Goal: Register for event/course

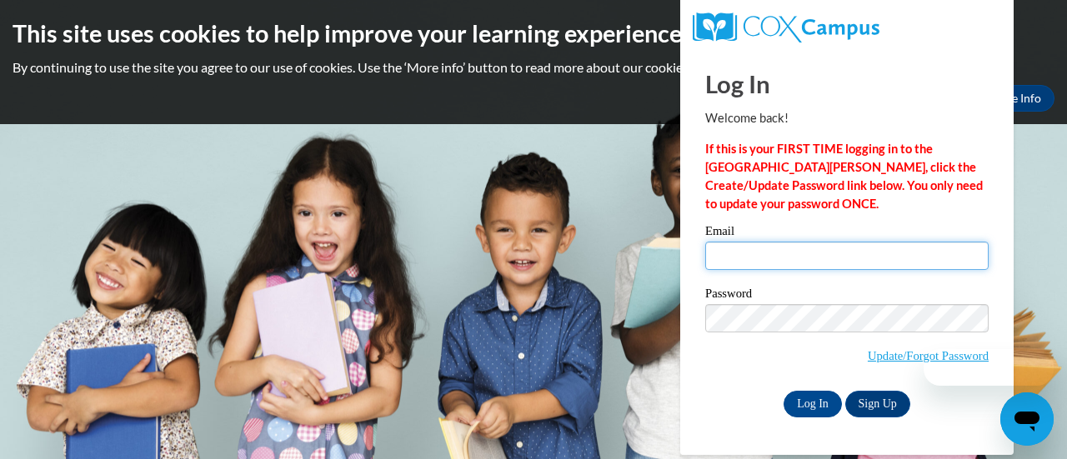
click at [771, 251] on input "Email" at bounding box center [848, 256] width 284 height 28
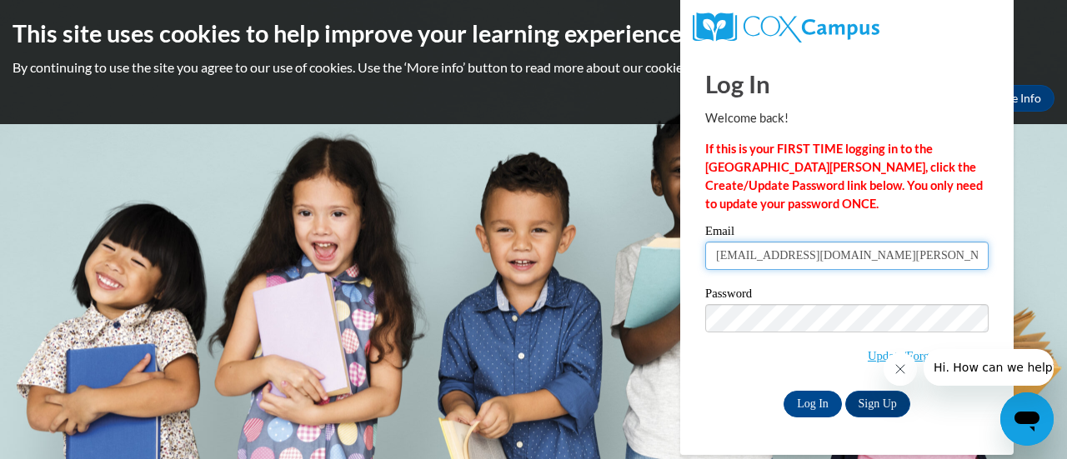
type input "kinglis@mail.lipscomb.edu"
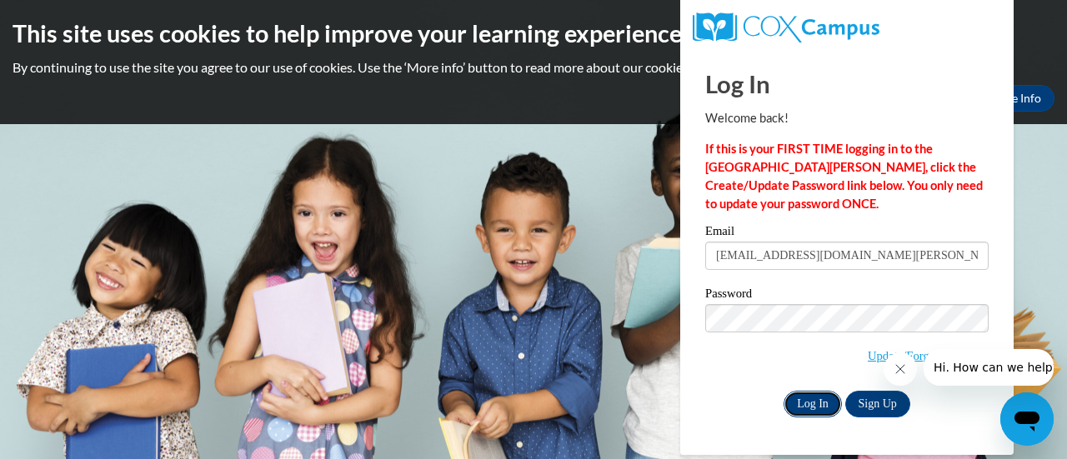
click at [806, 398] on input "Log In" at bounding box center [813, 404] width 58 height 27
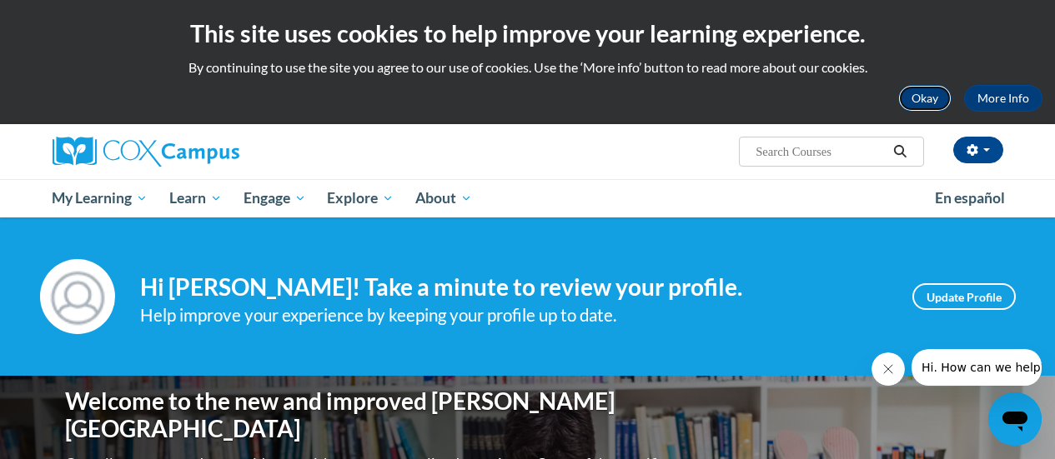
click at [920, 98] on button "Okay" at bounding box center [924, 98] width 53 height 27
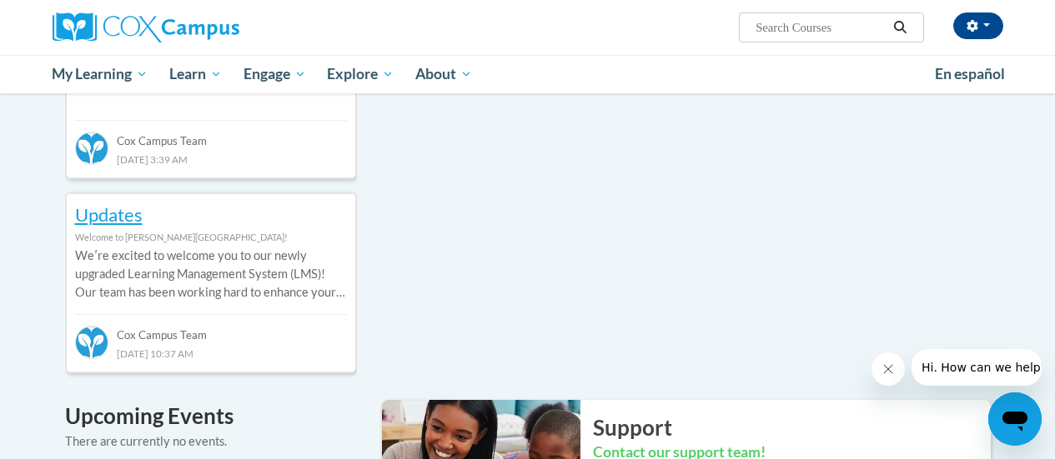
scroll to position [917, 0]
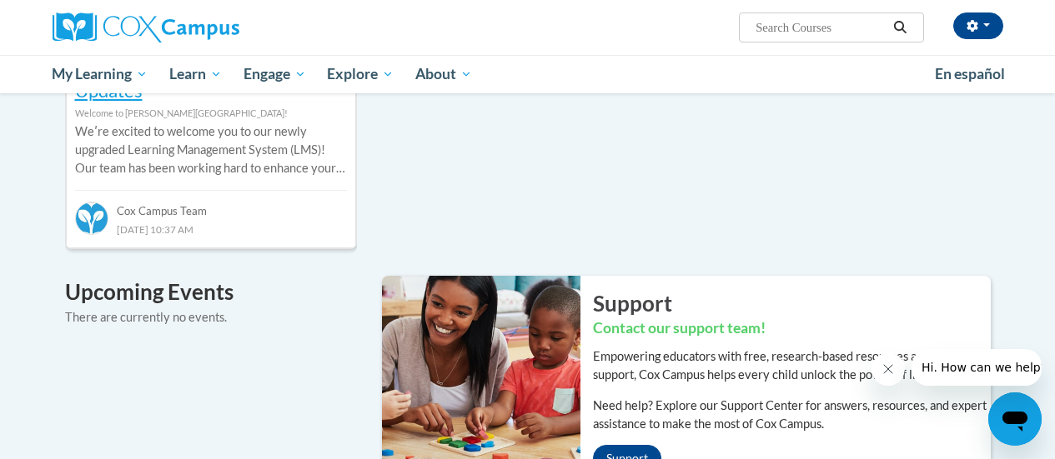
click at [834, 34] on input "Search..." at bounding box center [820, 28] width 133 height 20
type input "Relationships are"
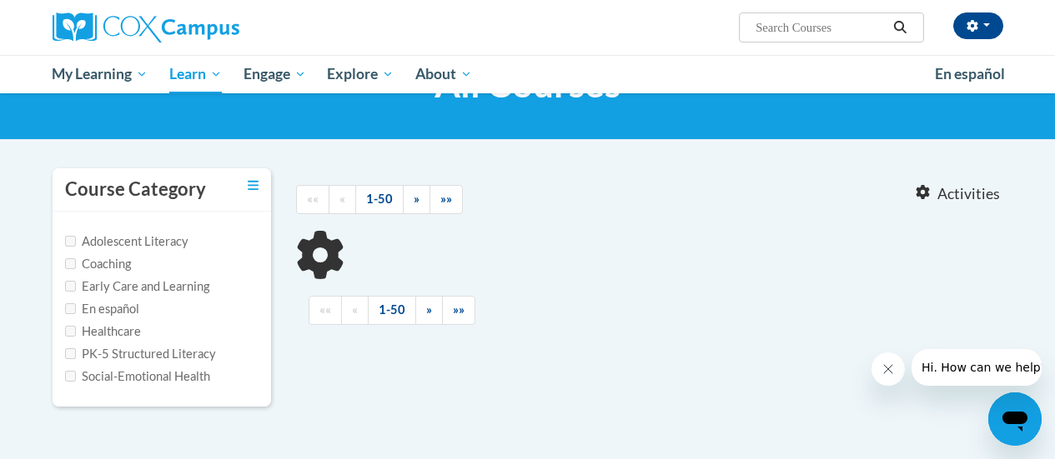
scroll to position [84, 0]
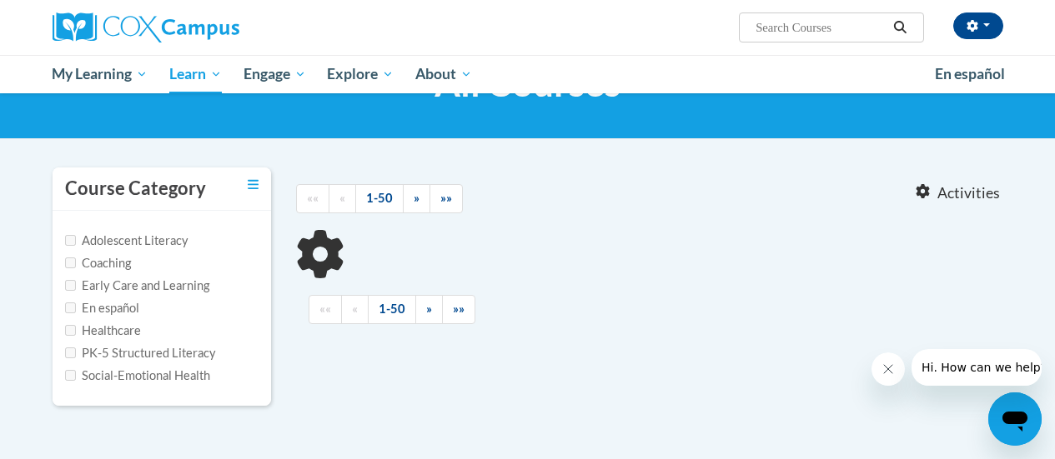
type input "Relationships are"
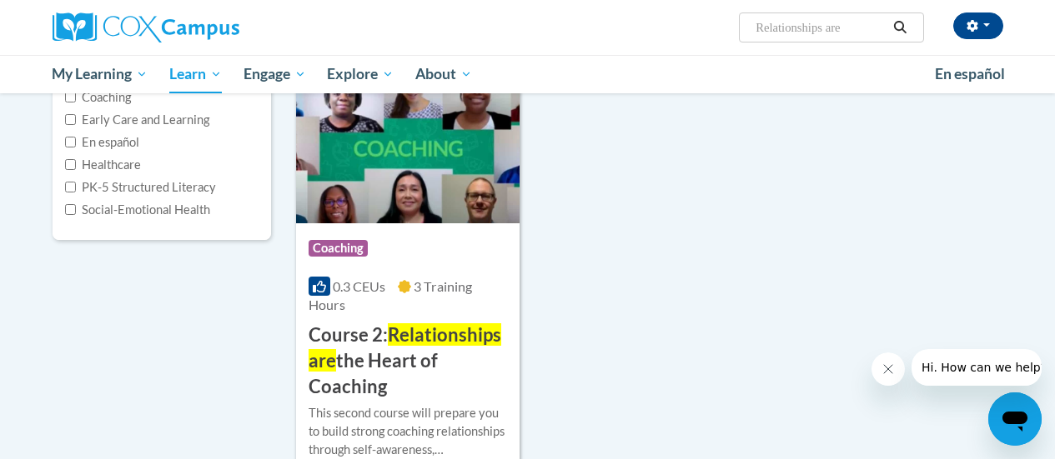
scroll to position [334, 0]
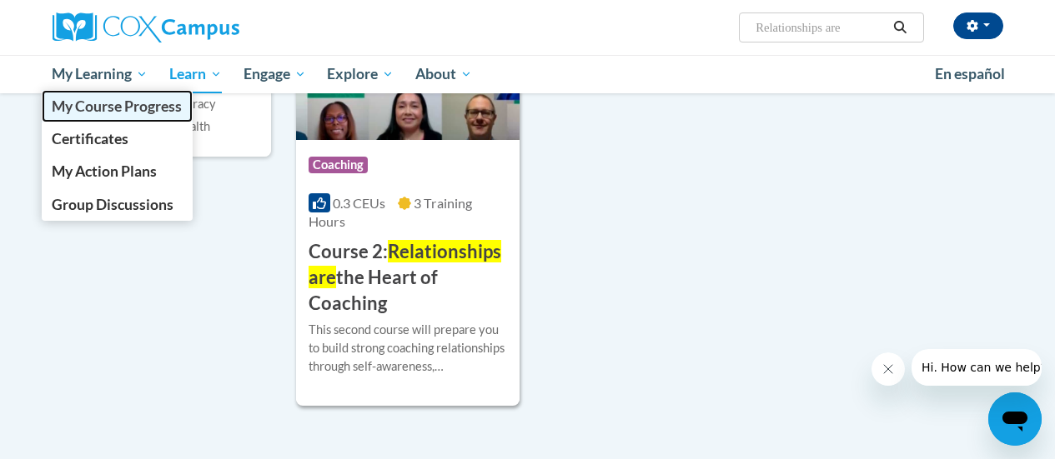
click at [130, 105] on span "My Course Progress" at bounding box center [117, 107] width 130 height 18
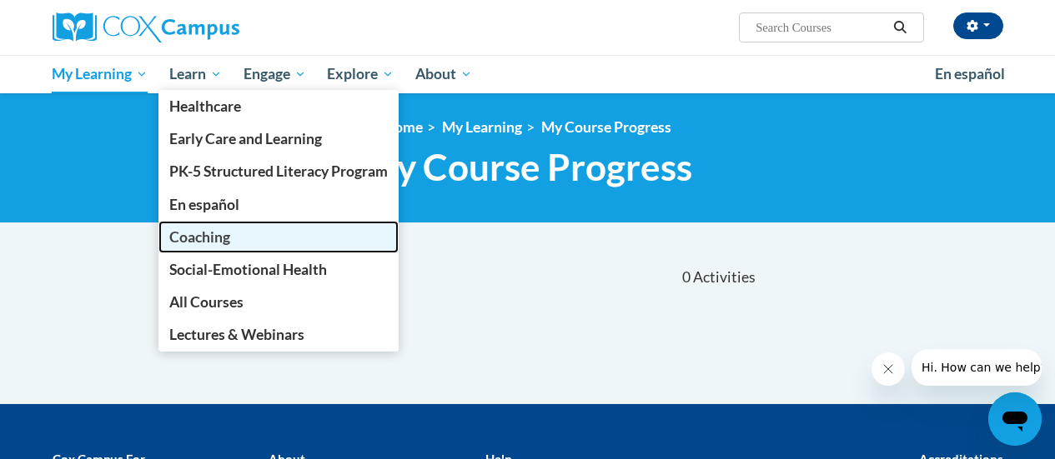
click at [224, 231] on span "Coaching" at bounding box center [199, 237] width 61 height 18
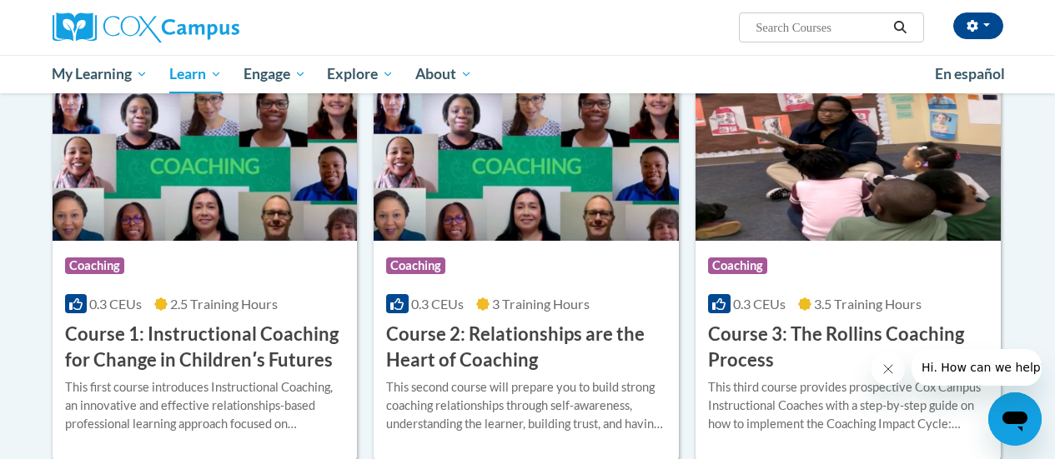
scroll to position [515, 0]
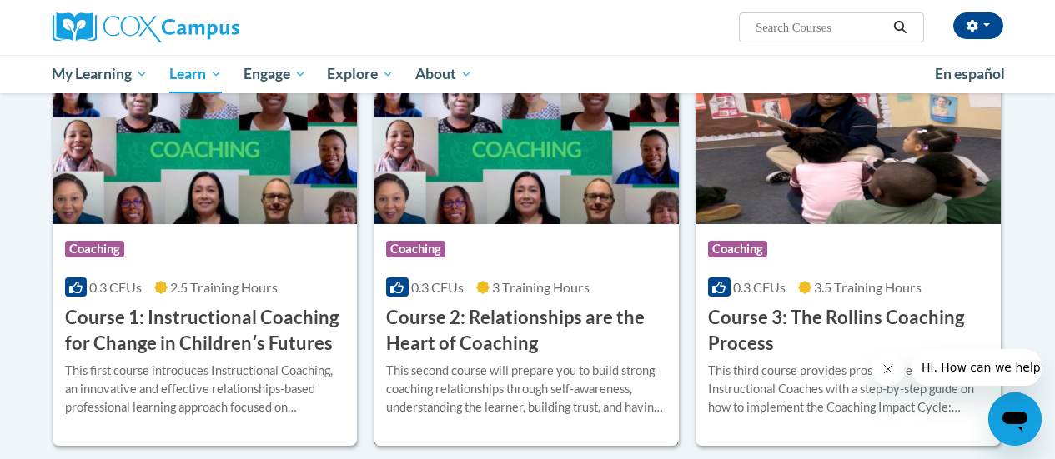
click at [524, 308] on h3 "Course 2: Relationships are the Heart of Coaching" at bounding box center [526, 331] width 280 height 52
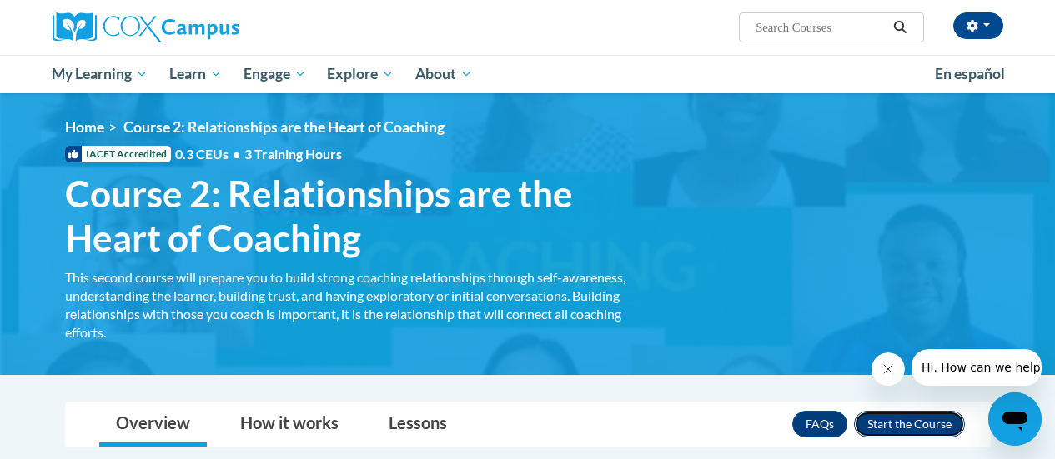
click at [900, 429] on button "Enroll" at bounding box center [909, 424] width 111 height 27
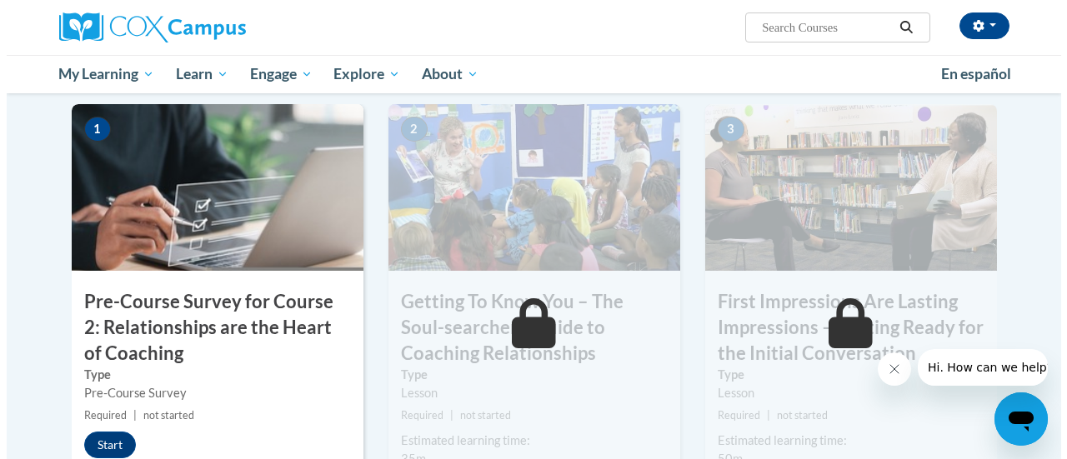
scroll to position [374, 0]
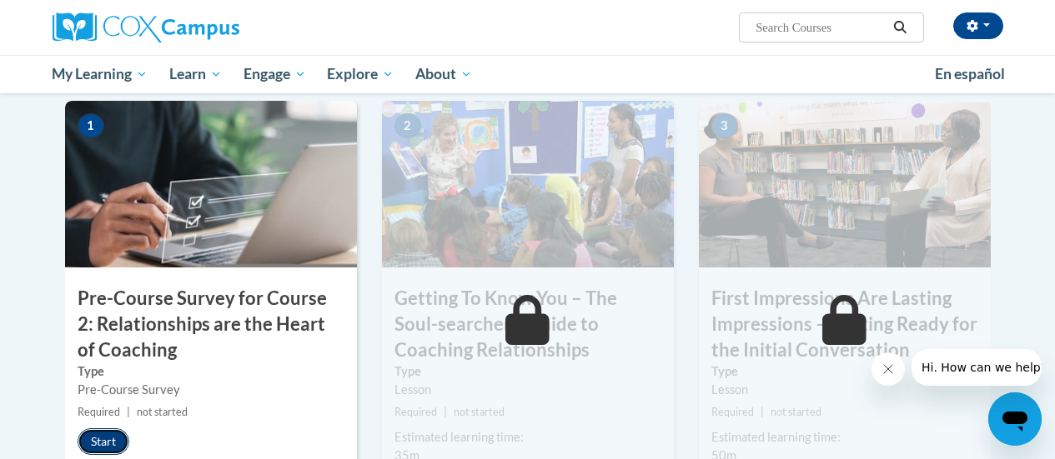
click at [107, 437] on button "Start" at bounding box center [104, 442] width 52 height 27
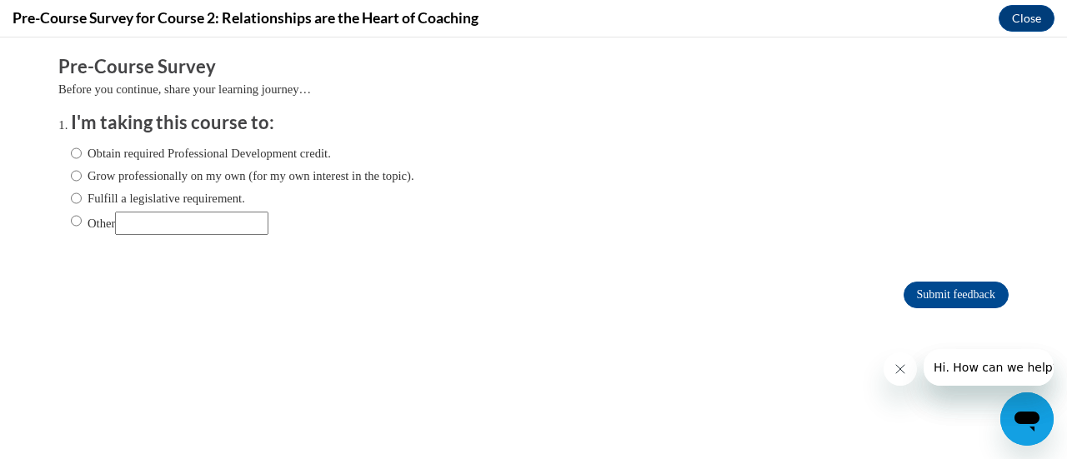
scroll to position [0, 0]
click at [71, 152] on input "Obtain required Professional Development credit." at bounding box center [76, 153] width 11 height 18
radio input "true"
click at [71, 229] on input "Other" at bounding box center [76, 221] width 11 height 18
radio input "true"
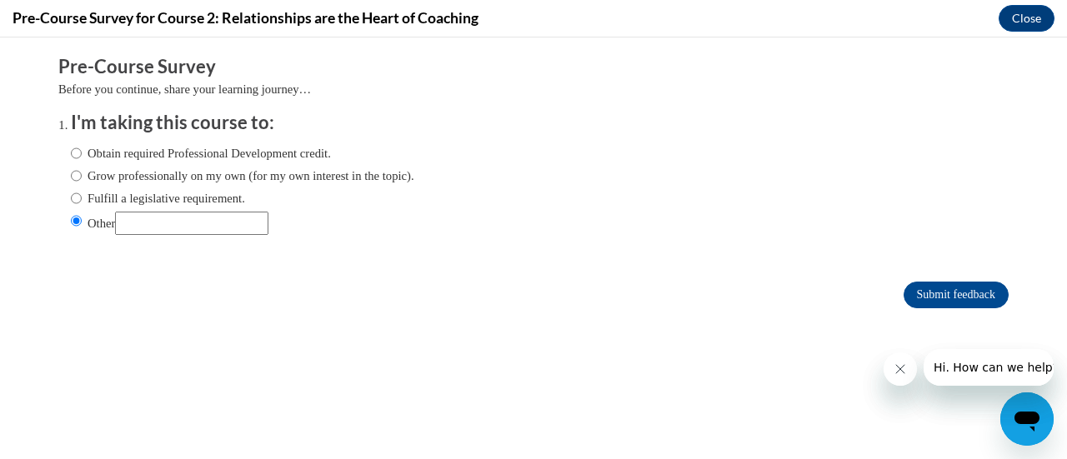
click at [151, 223] on input "Other" at bounding box center [191, 223] width 153 height 23
type input "For a Class"
click at [908, 287] on input "Submit feedback" at bounding box center [956, 295] width 105 height 27
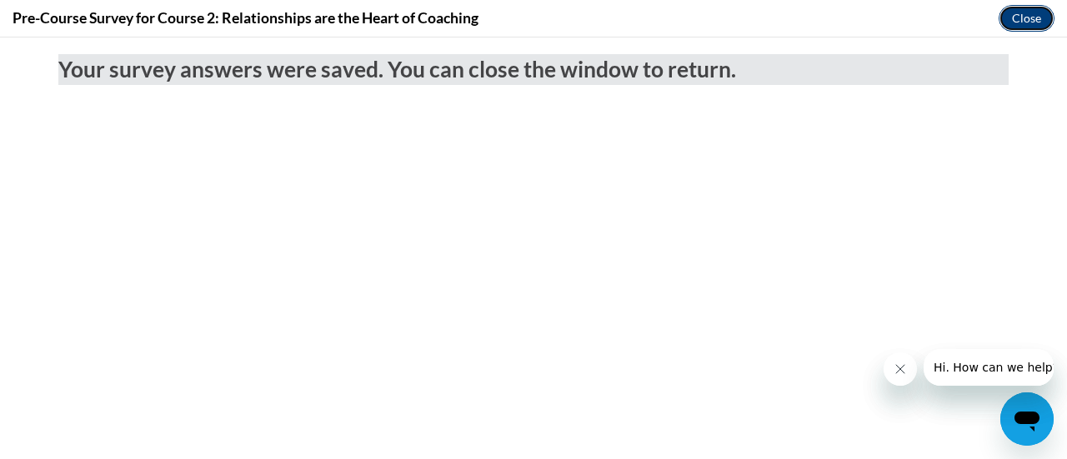
click at [1032, 12] on button "Close" at bounding box center [1027, 18] width 56 height 27
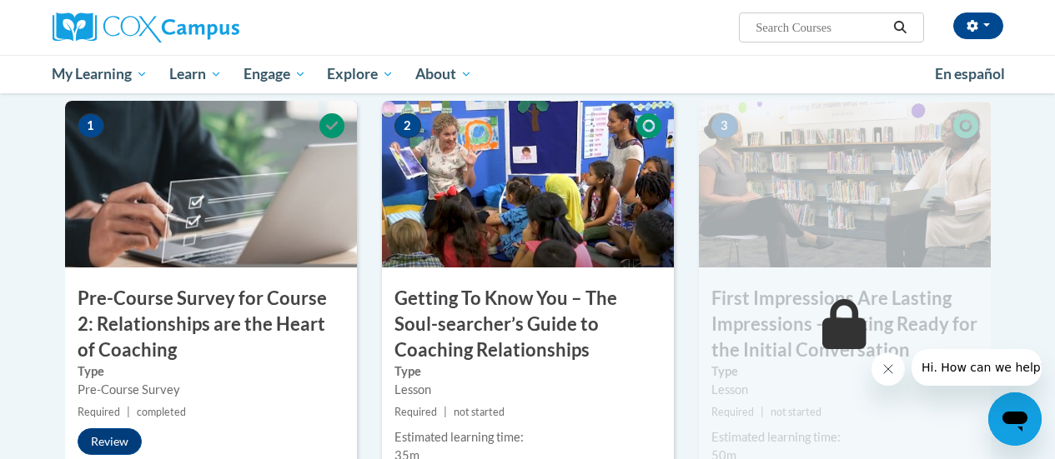
click at [885, 366] on icon "Close message from company" at bounding box center [887, 369] width 13 height 13
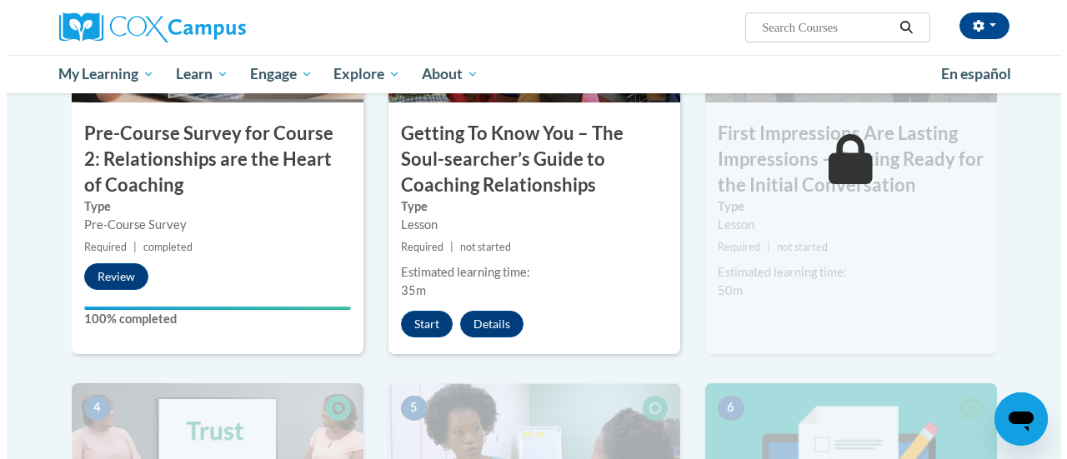
scroll to position [559, 0]
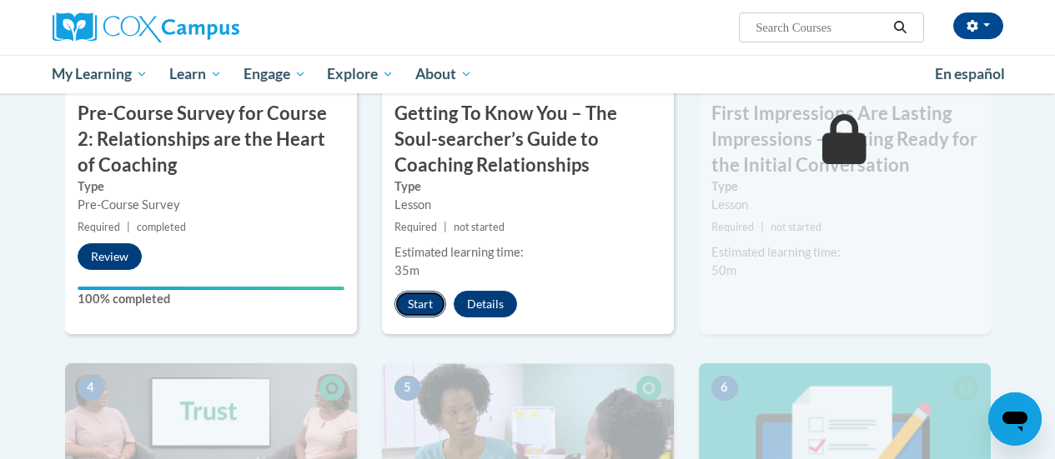
click at [416, 310] on button "Start" at bounding box center [420, 304] width 52 height 27
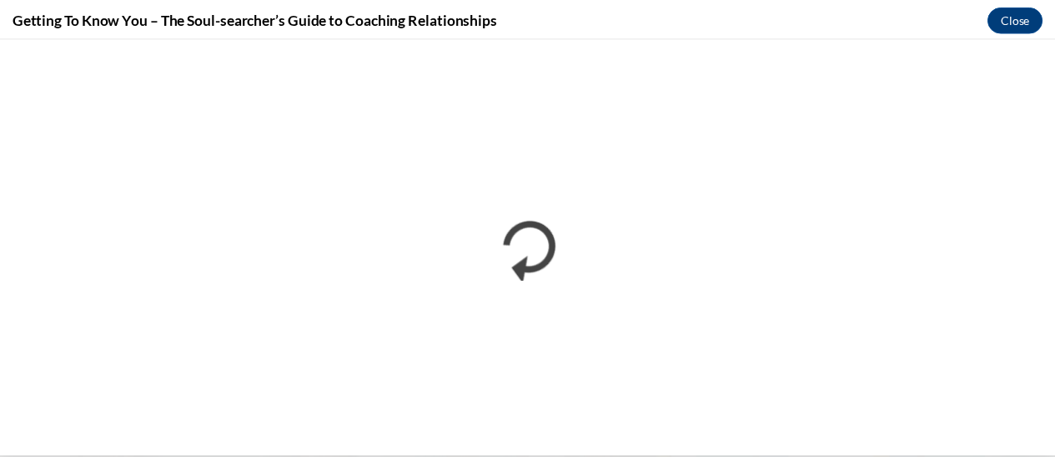
scroll to position [0, 0]
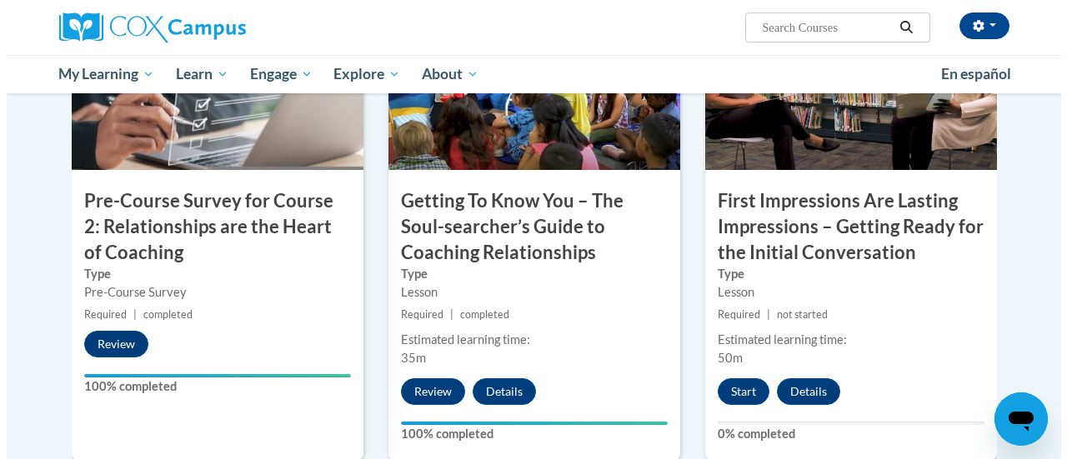
scroll to position [500, 0]
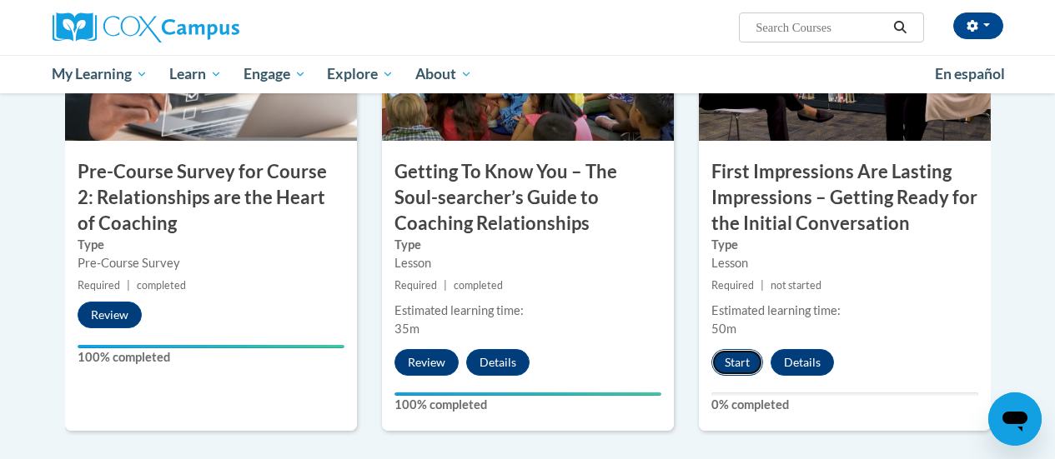
click at [732, 365] on button "Start" at bounding box center [737, 362] width 52 height 27
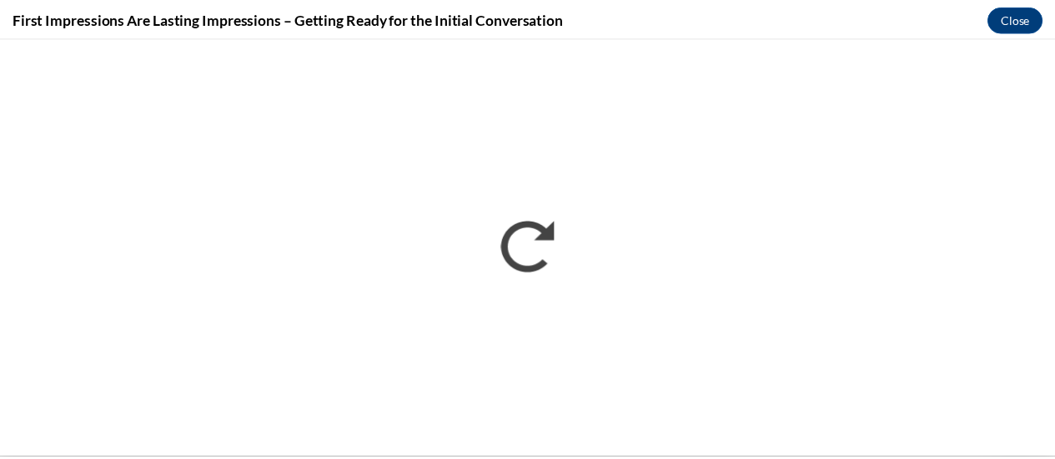
scroll to position [0, 0]
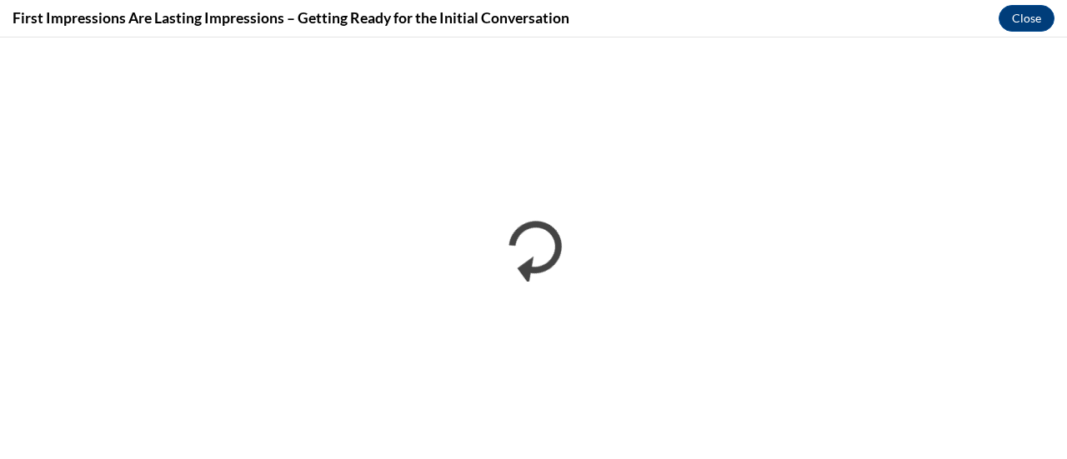
drag, startPoint x: 735, startPoint y: 364, endPoint x: 727, endPoint y: 8, distance: 357.0
click at [727, 8] on div "First Impressions Are Lasting Impressions – Getting Ready for the Initial Conve…" at bounding box center [533, 19] width 1067 height 38
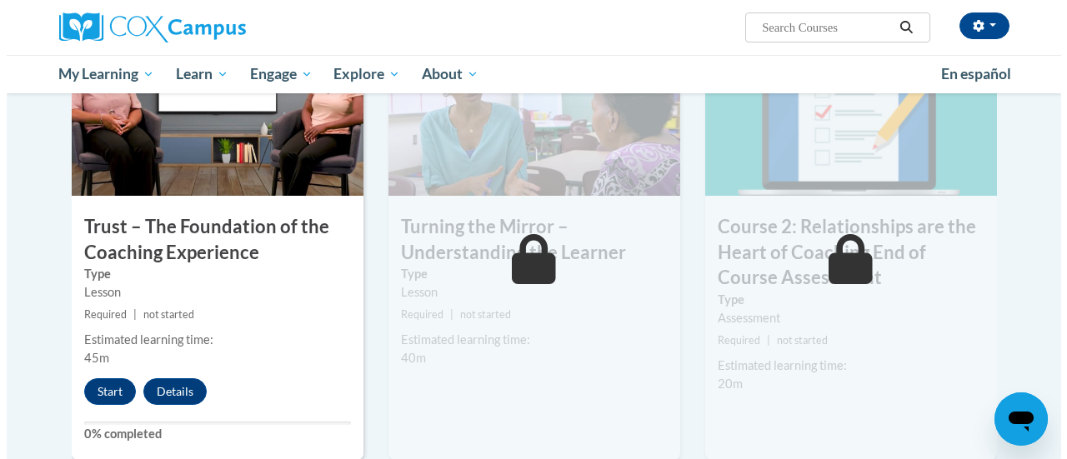
scroll to position [935, 0]
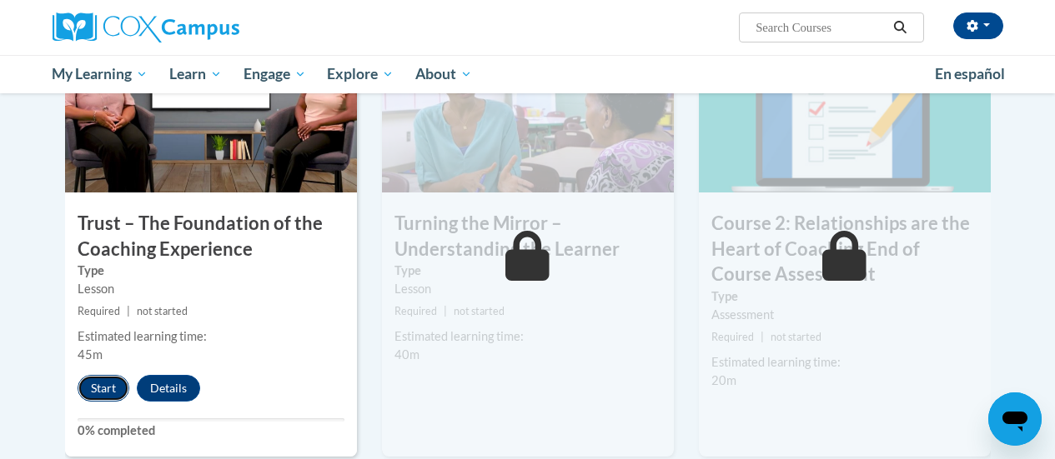
click at [98, 392] on button "Start" at bounding box center [104, 388] width 52 height 27
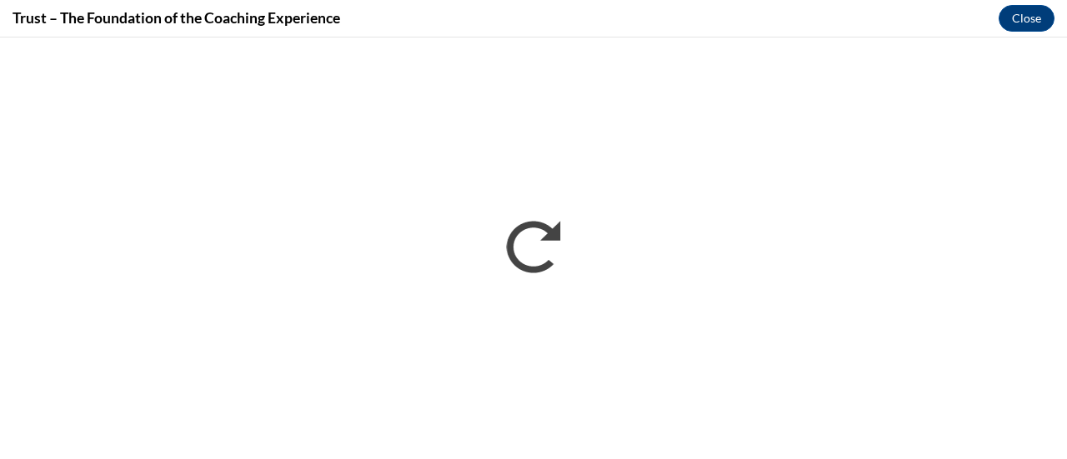
scroll to position [0, 0]
